Goal: Check status: Check status

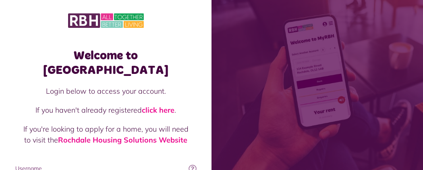
type input "**********"
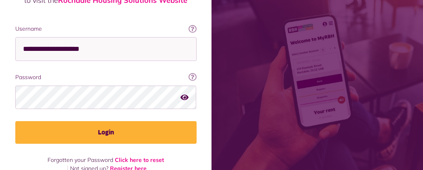
scroll to position [143, 0]
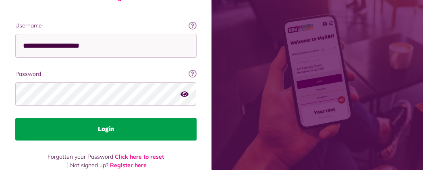
click at [197, 118] on button "Login" at bounding box center [105, 129] width 181 height 23
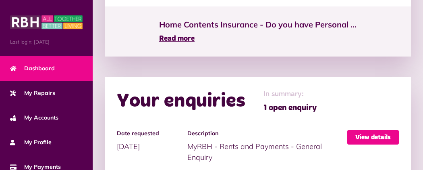
scroll to position [654, 0]
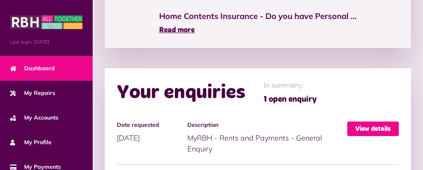
click at [373, 121] on link "View details" at bounding box center [374, 128] width 52 height 15
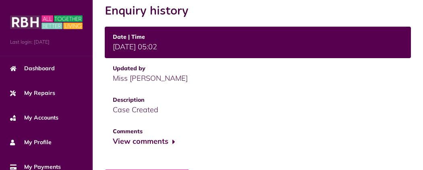
scroll to position [355, 0]
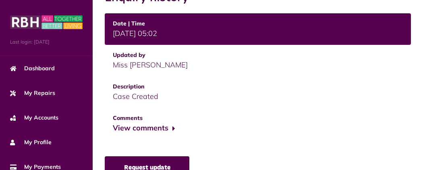
click at [105, 156] on link "Request update" at bounding box center [147, 167] width 85 height 23
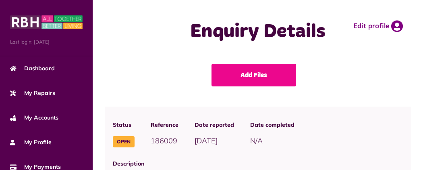
scroll to position [355, 0]
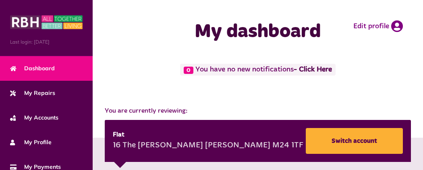
click at [0, 0] on button "Menu" at bounding box center [0, 0] width 0 height 0
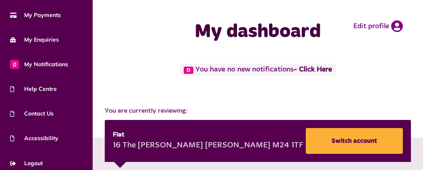
scroll to position [158, 0]
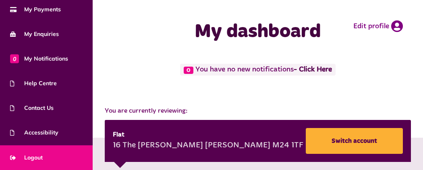
click at [68, 157] on link "Logout" at bounding box center [46, 157] width 93 height 25
